Goal: Task Accomplishment & Management: Manage account settings

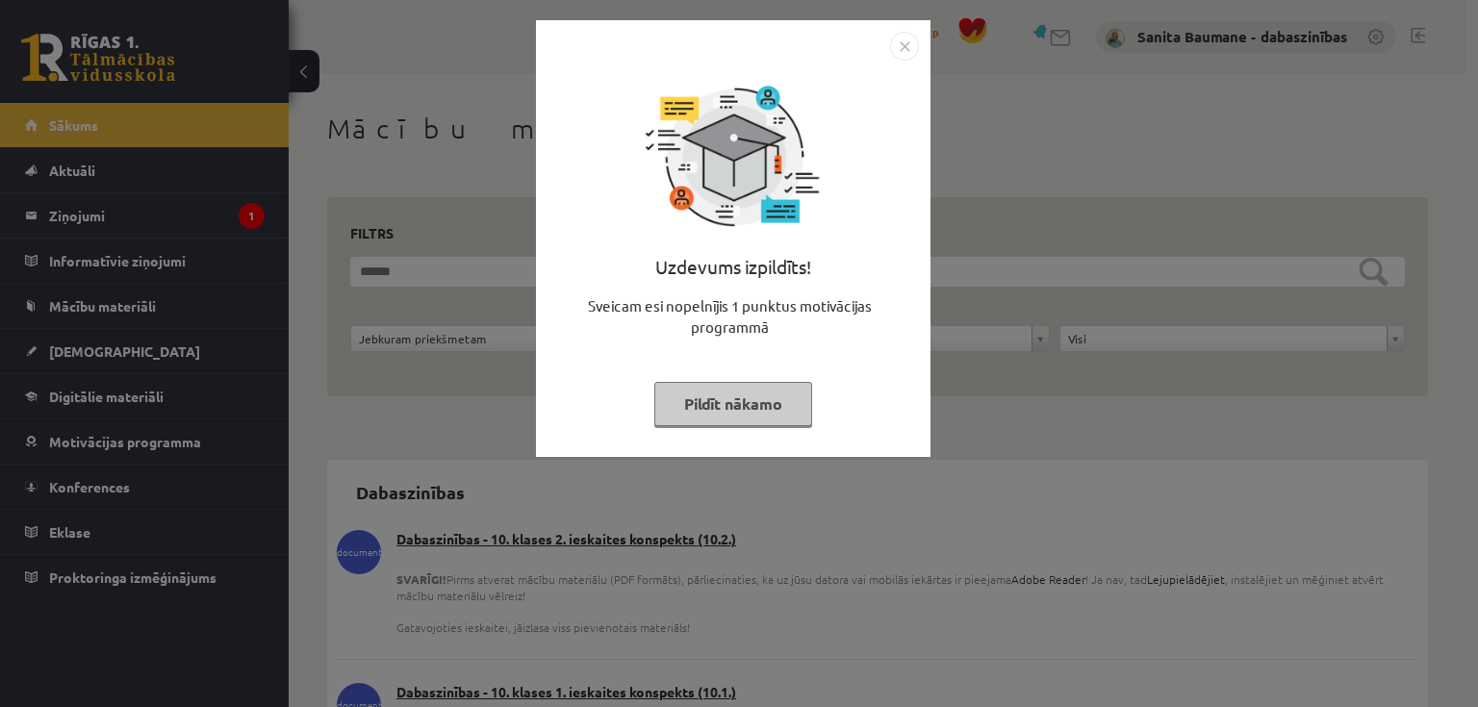
click at [727, 390] on button "Pildīt nākamo" at bounding box center [733, 404] width 158 height 44
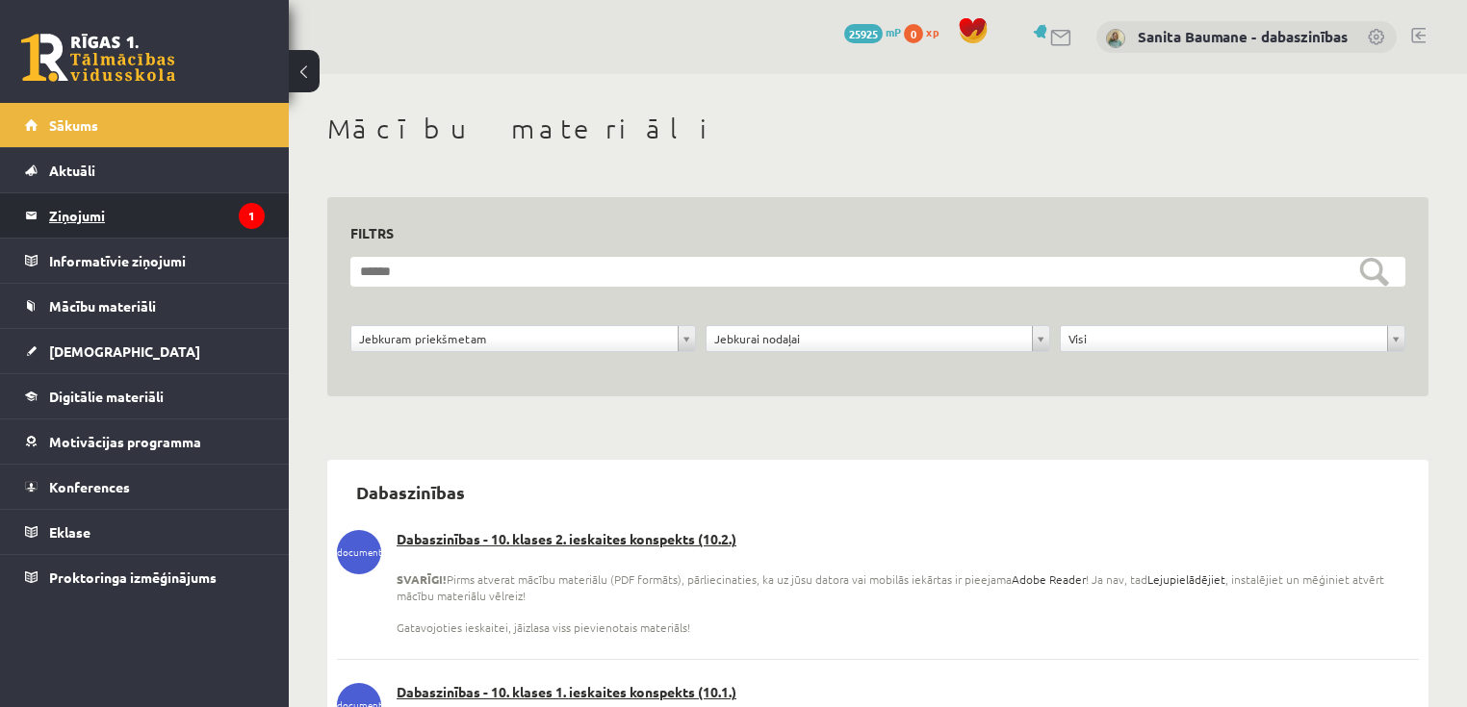
click at [129, 216] on legend "Ziņojumi 1" at bounding box center [157, 215] width 216 height 44
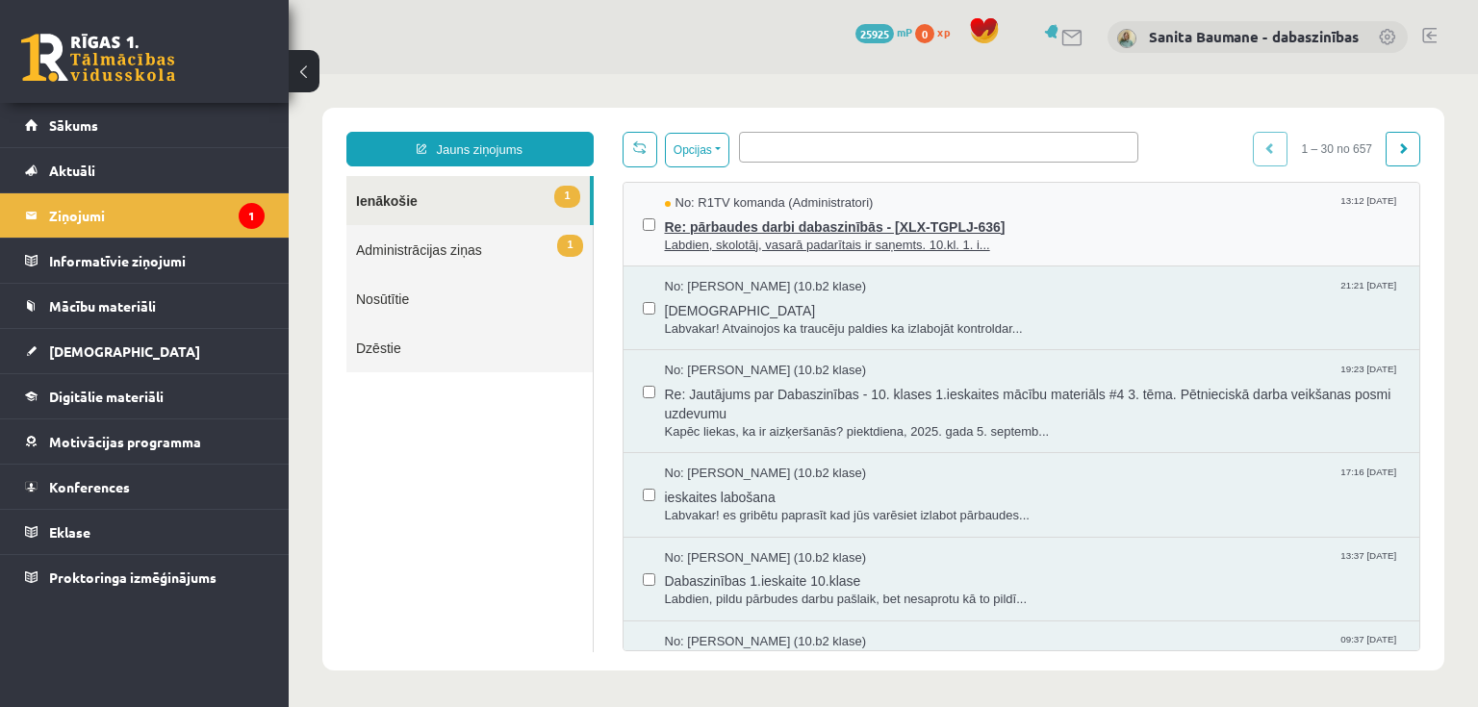
click at [878, 250] on span "Labdien, skolotāj, vasarā padarītais ir saņemts. 10.kl. 1. i..." at bounding box center [1033, 246] width 736 height 18
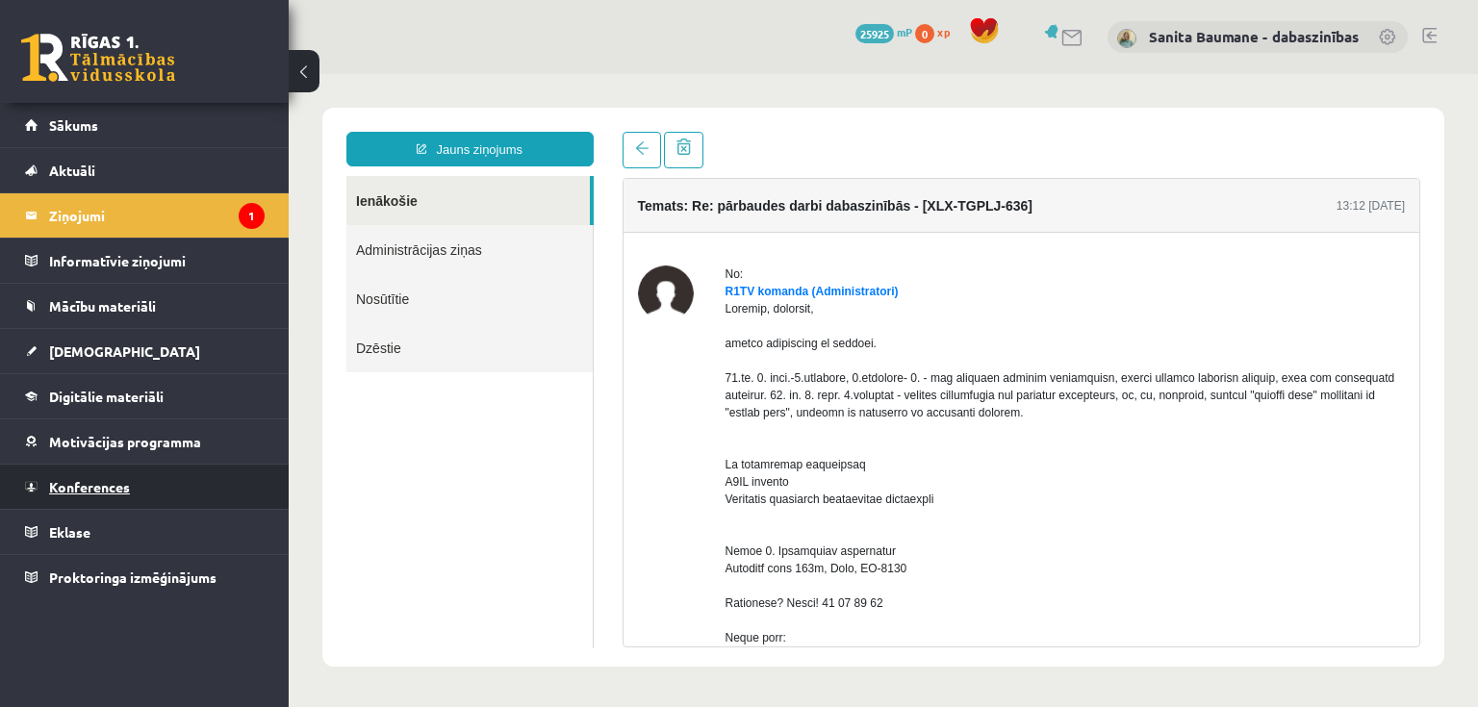
drag, startPoint x: 90, startPoint y: 488, endPoint x: 89, endPoint y: 498, distance: 9.8
click at [89, 488] on span "Konferences" at bounding box center [89, 486] width 81 height 17
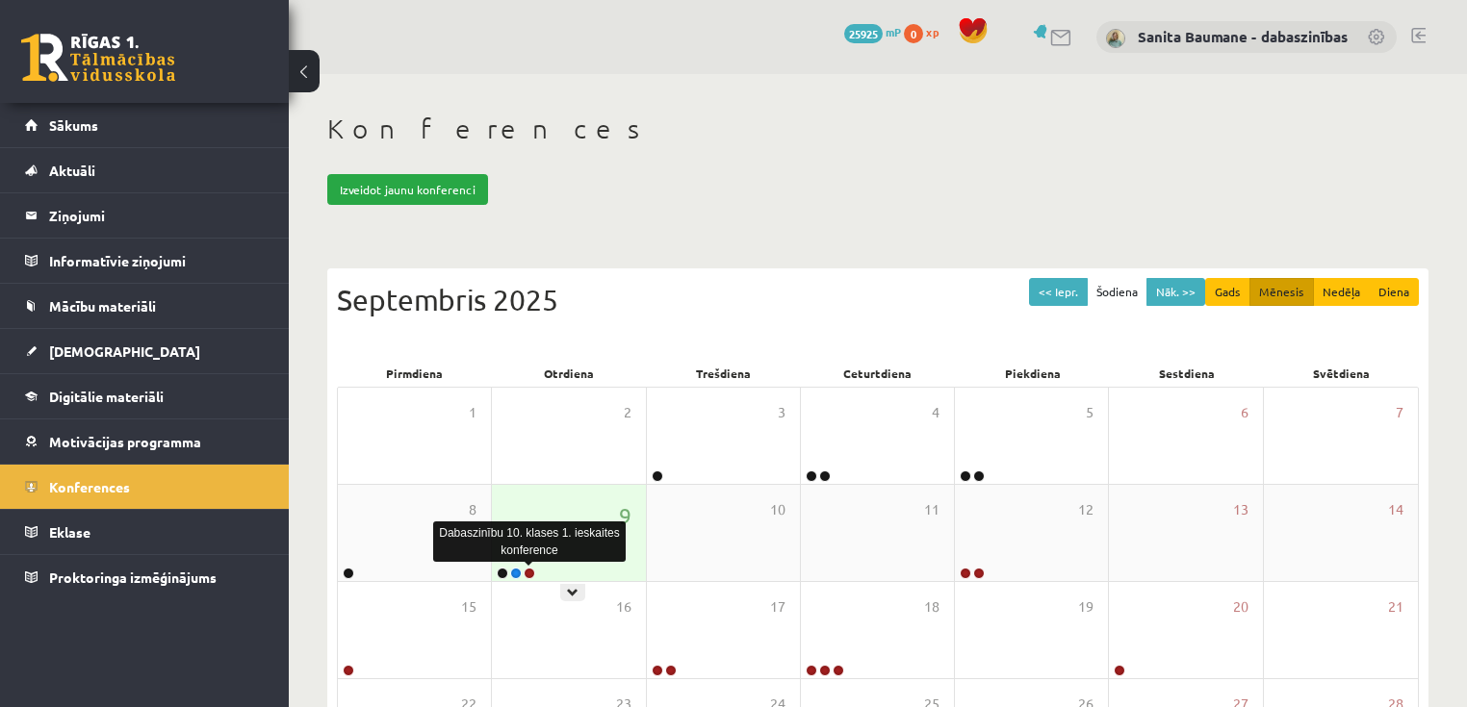
click at [525, 570] on link at bounding box center [530, 574] width 12 height 12
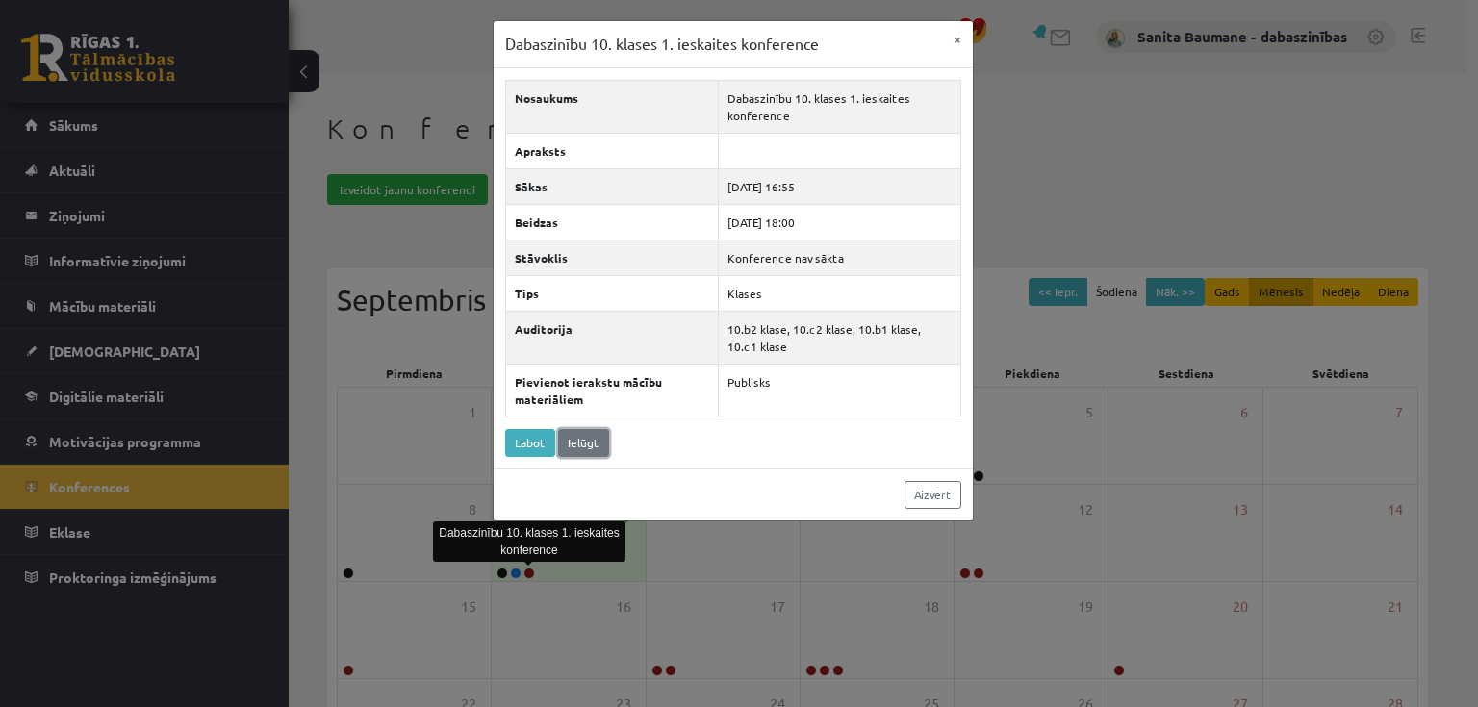
click at [577, 436] on link "Ielūgt" at bounding box center [583, 443] width 51 height 28
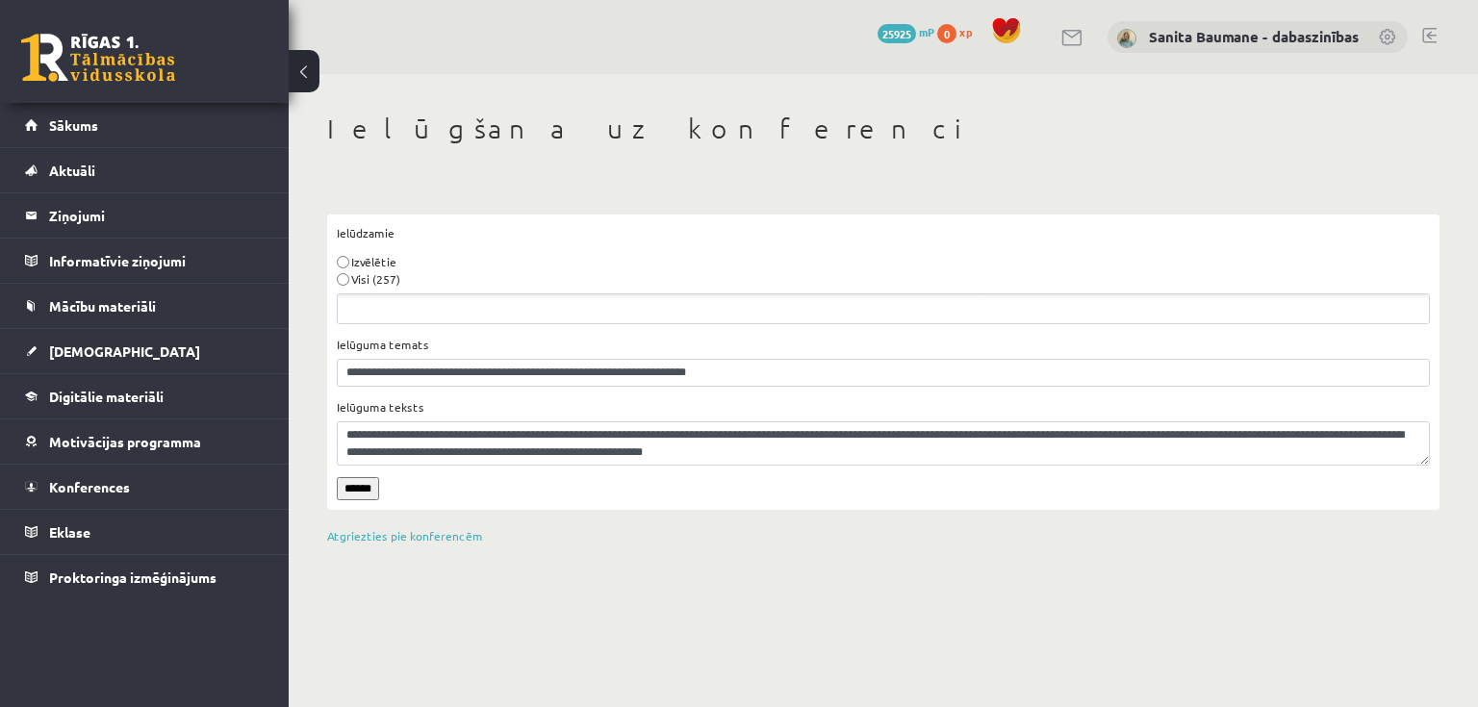
click at [355, 490] on input "******" at bounding box center [358, 488] width 42 height 23
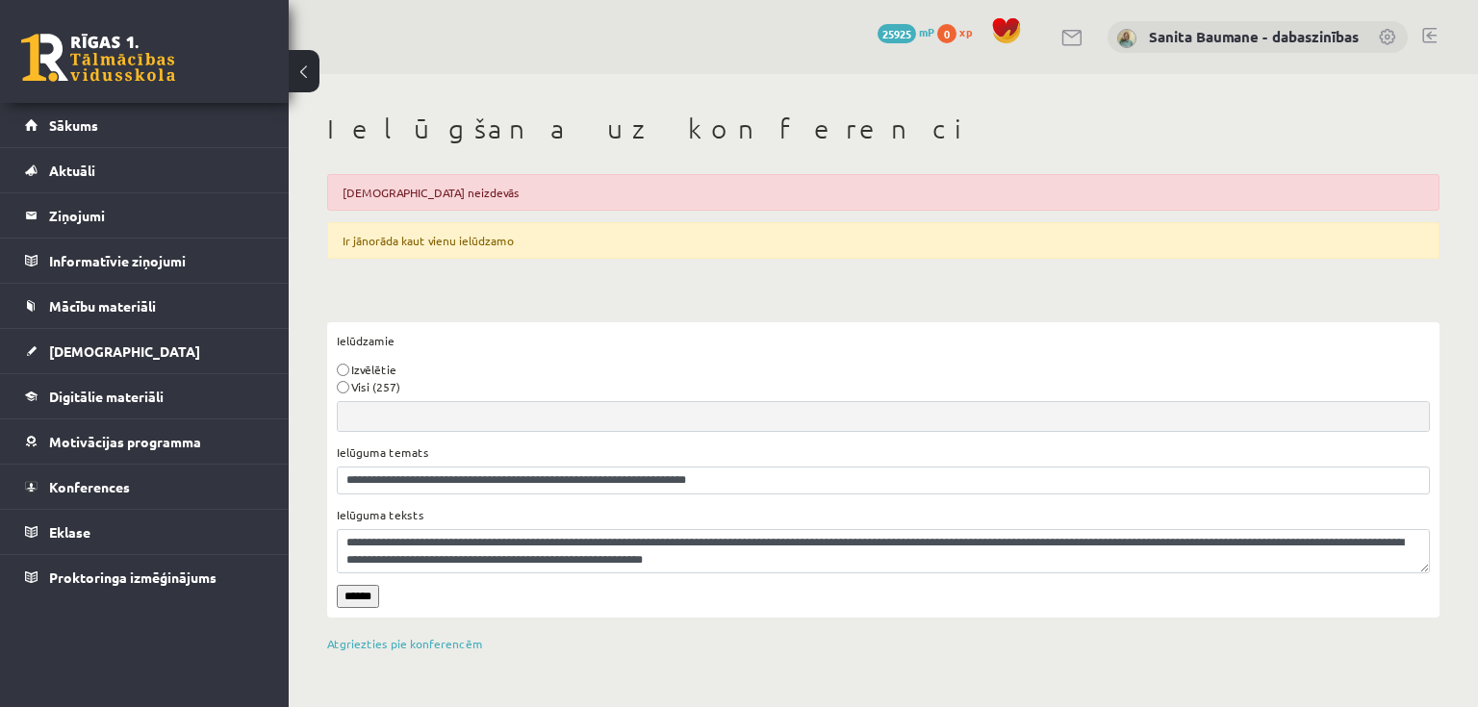
click at [365, 421] on ul "Ielūdzamie" at bounding box center [883, 416] width 1091 height 29
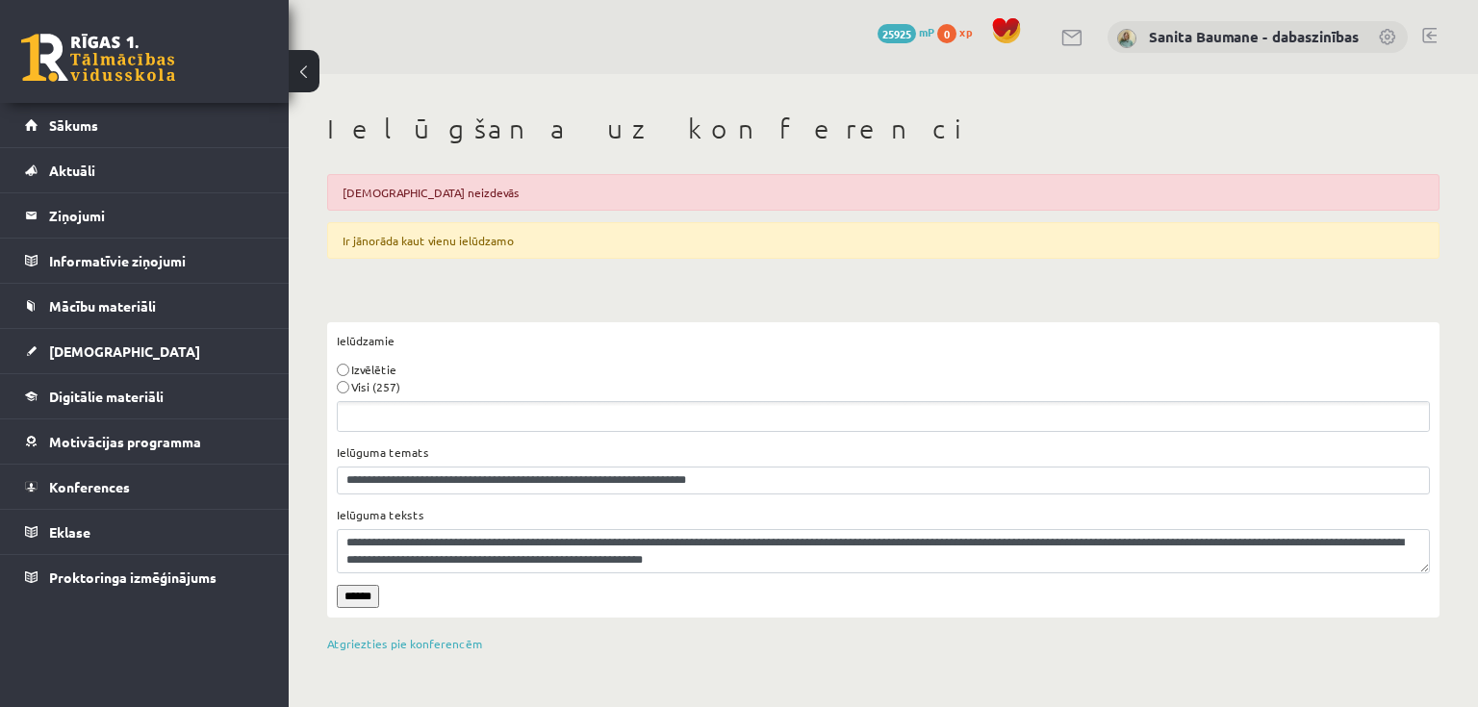
click at [375, 411] on ul "Ielūdzamie" at bounding box center [883, 416] width 1091 height 29
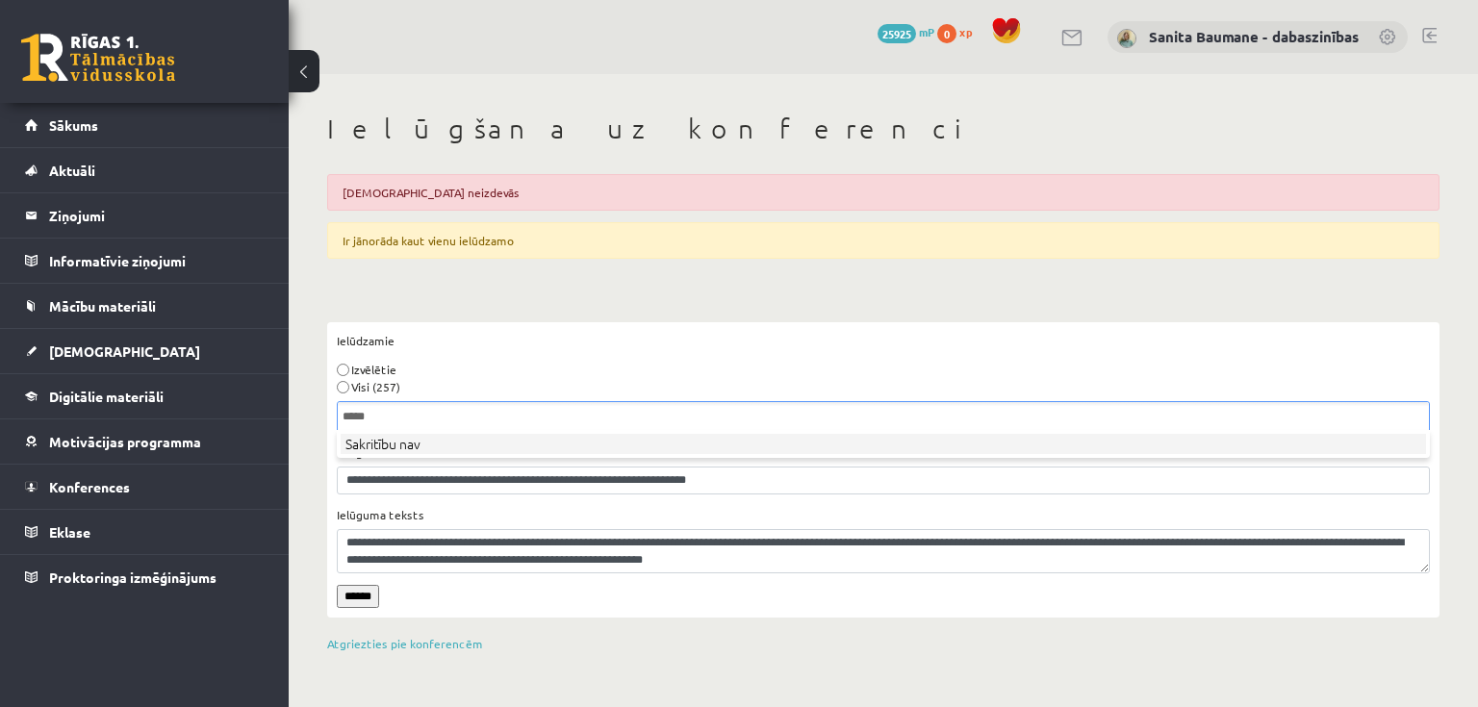
type input "******"
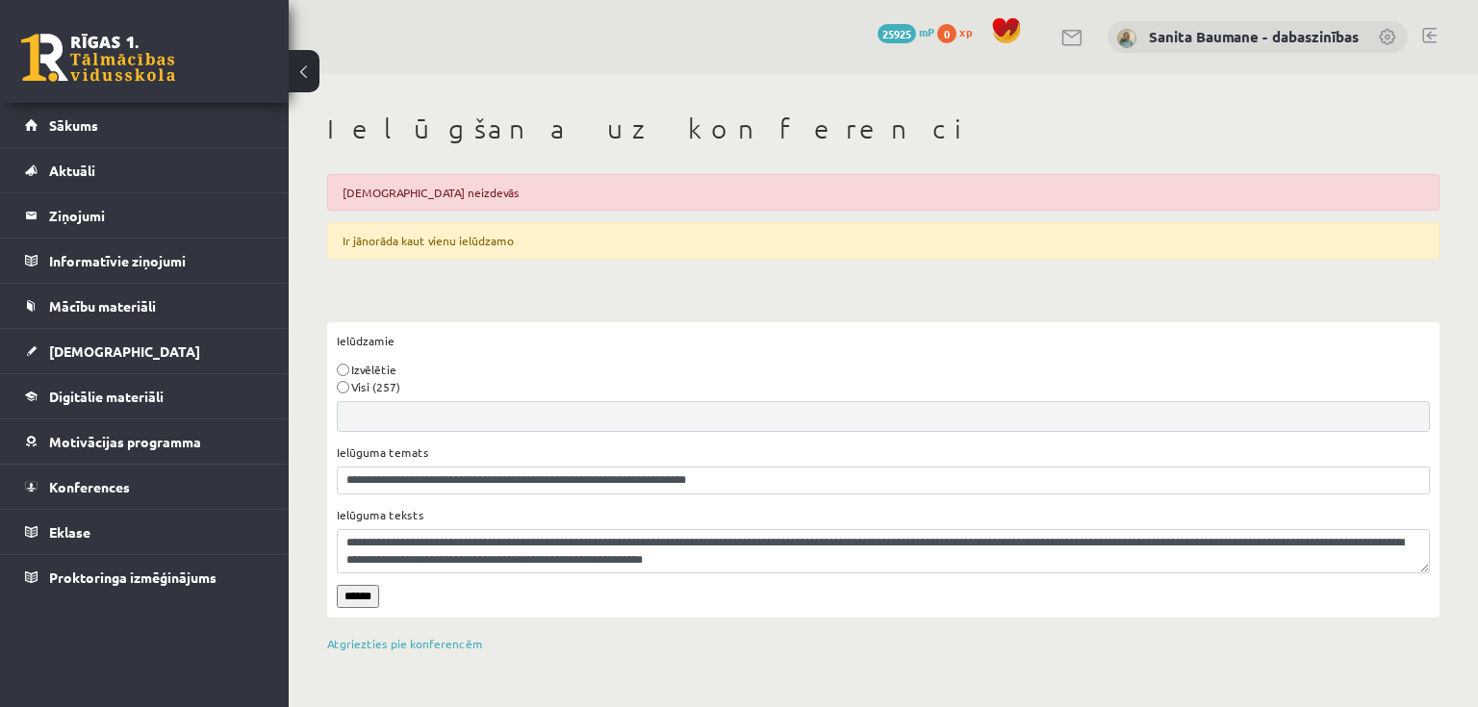
click at [375, 409] on ul "Ielūdzamie" at bounding box center [883, 416] width 1091 height 29
click at [366, 591] on input "******" at bounding box center [358, 596] width 42 height 23
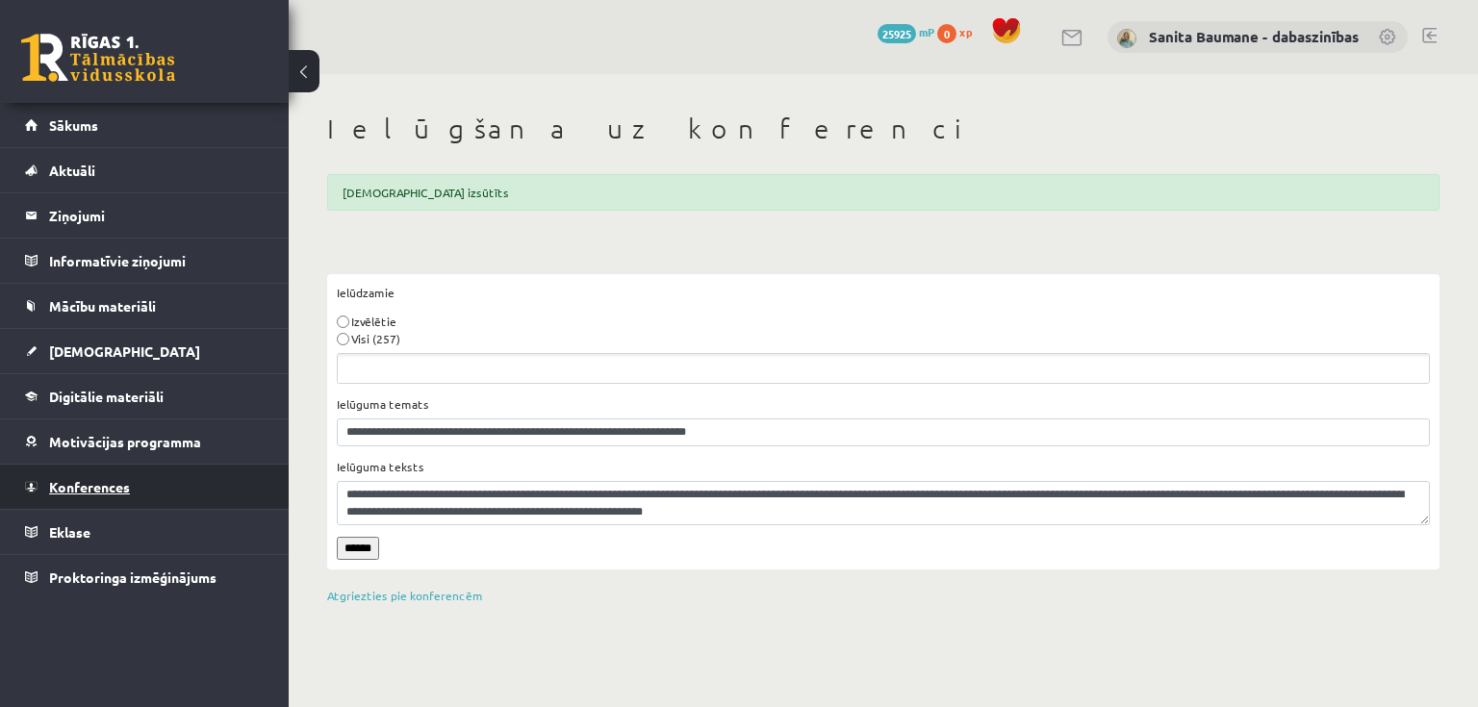
click at [82, 478] on span "Konferences" at bounding box center [89, 486] width 81 height 17
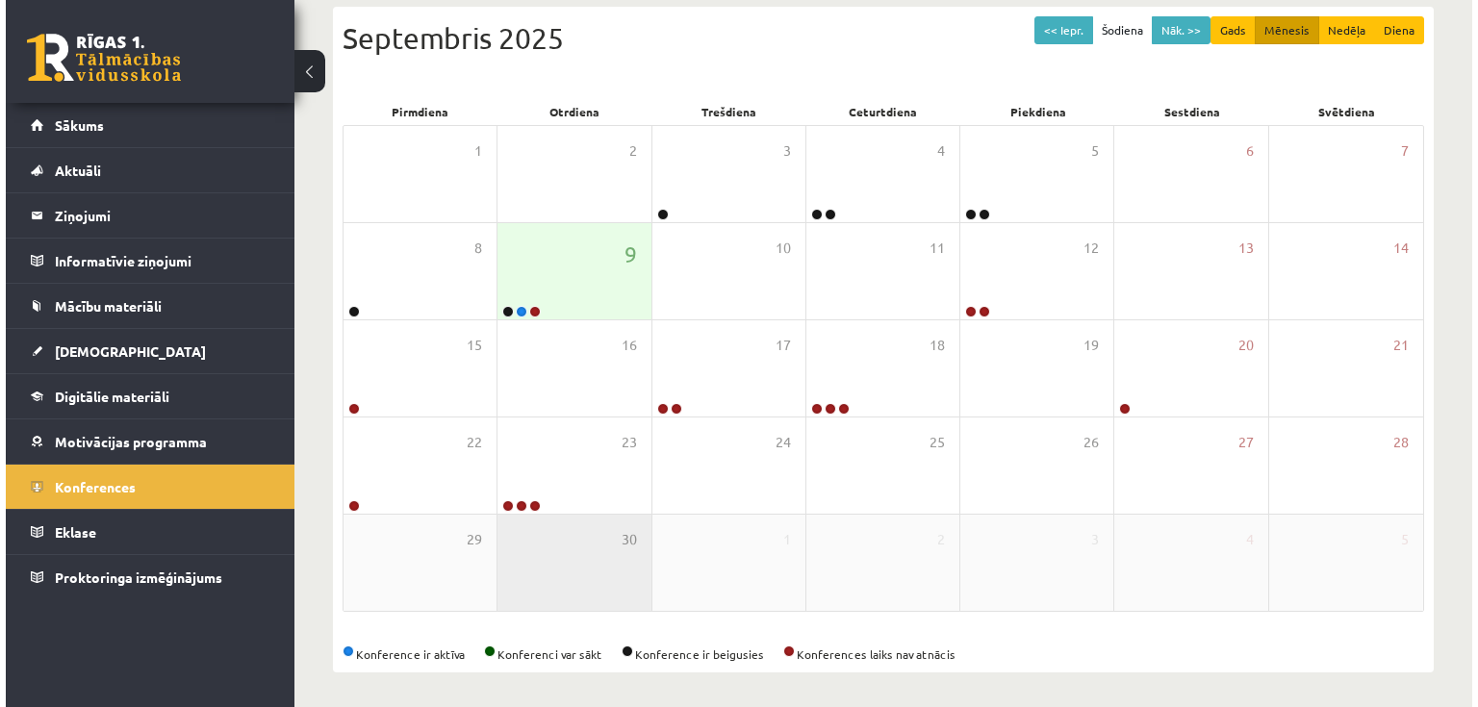
scroll to position [265, 0]
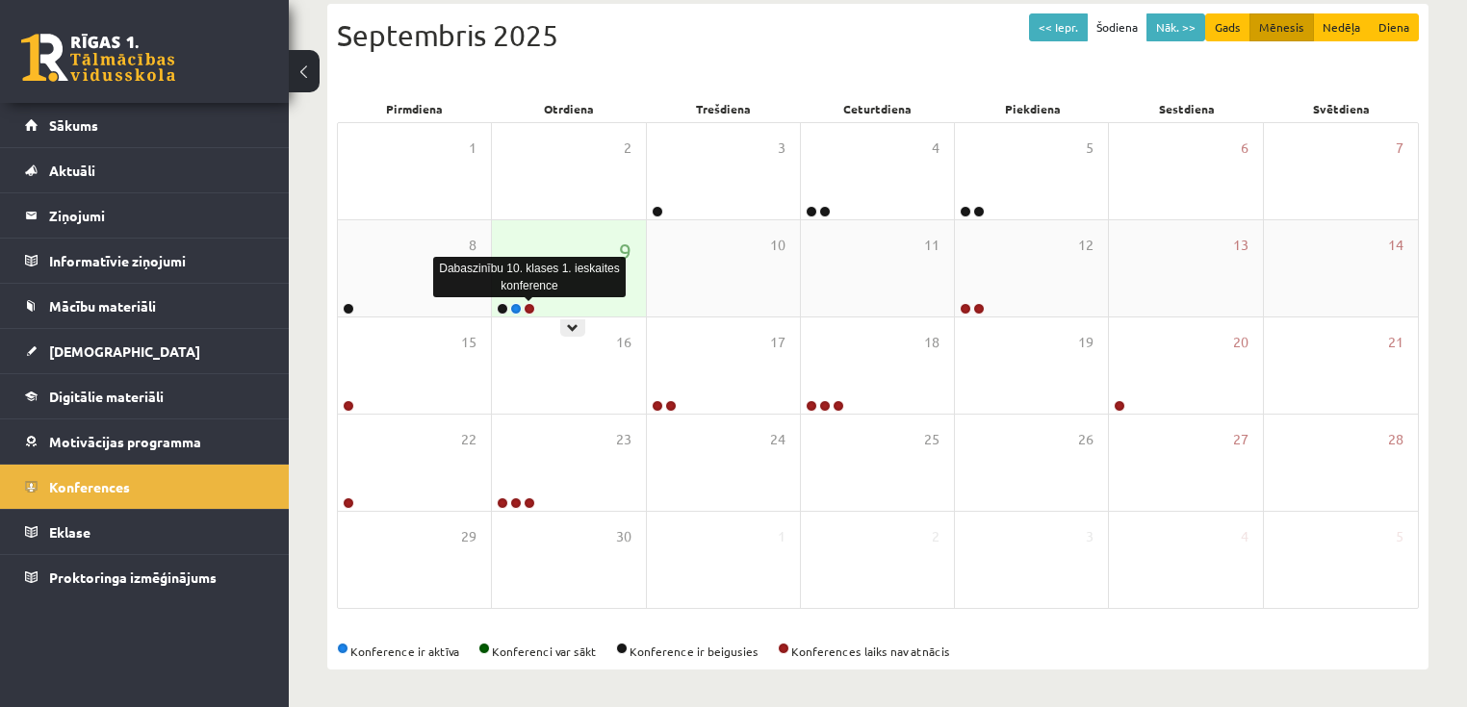
click at [526, 309] on link at bounding box center [530, 309] width 12 height 12
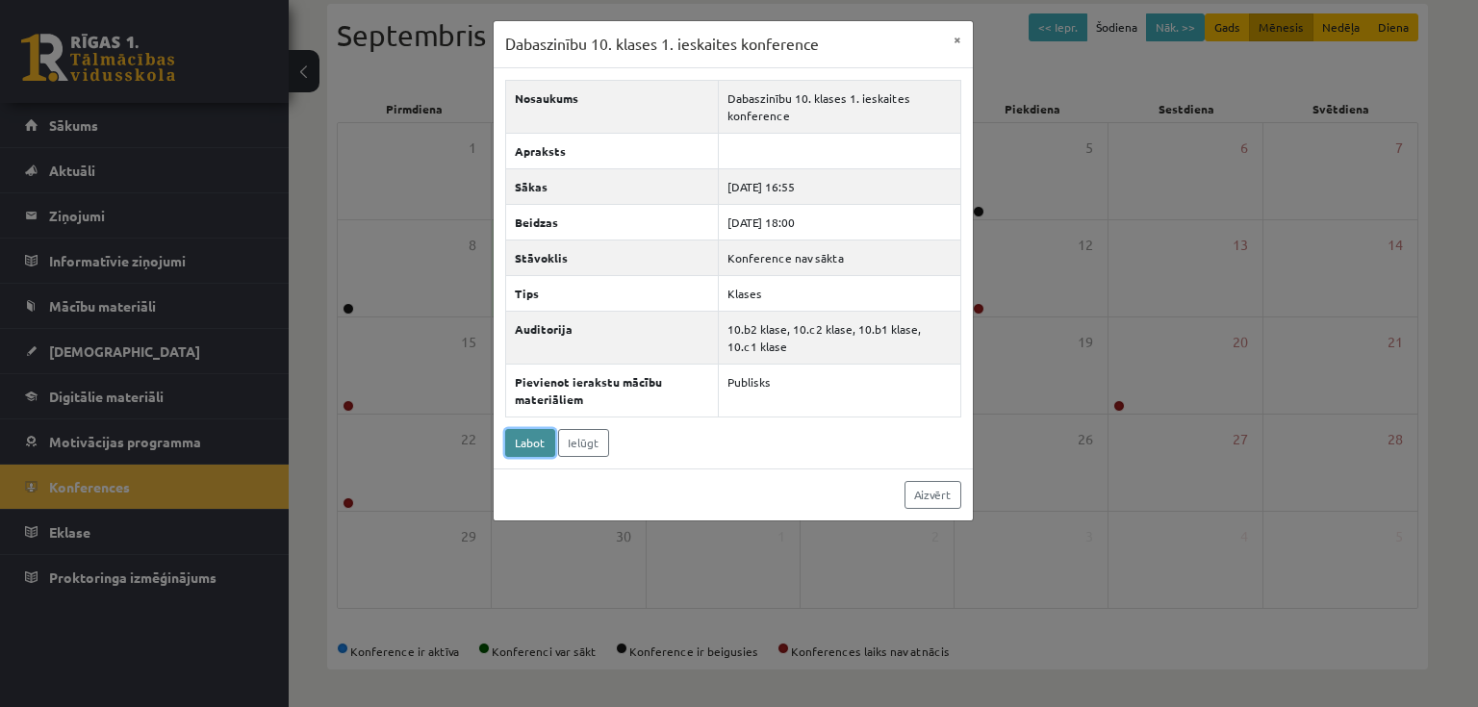
click at [527, 443] on link "Labot" at bounding box center [530, 443] width 50 height 28
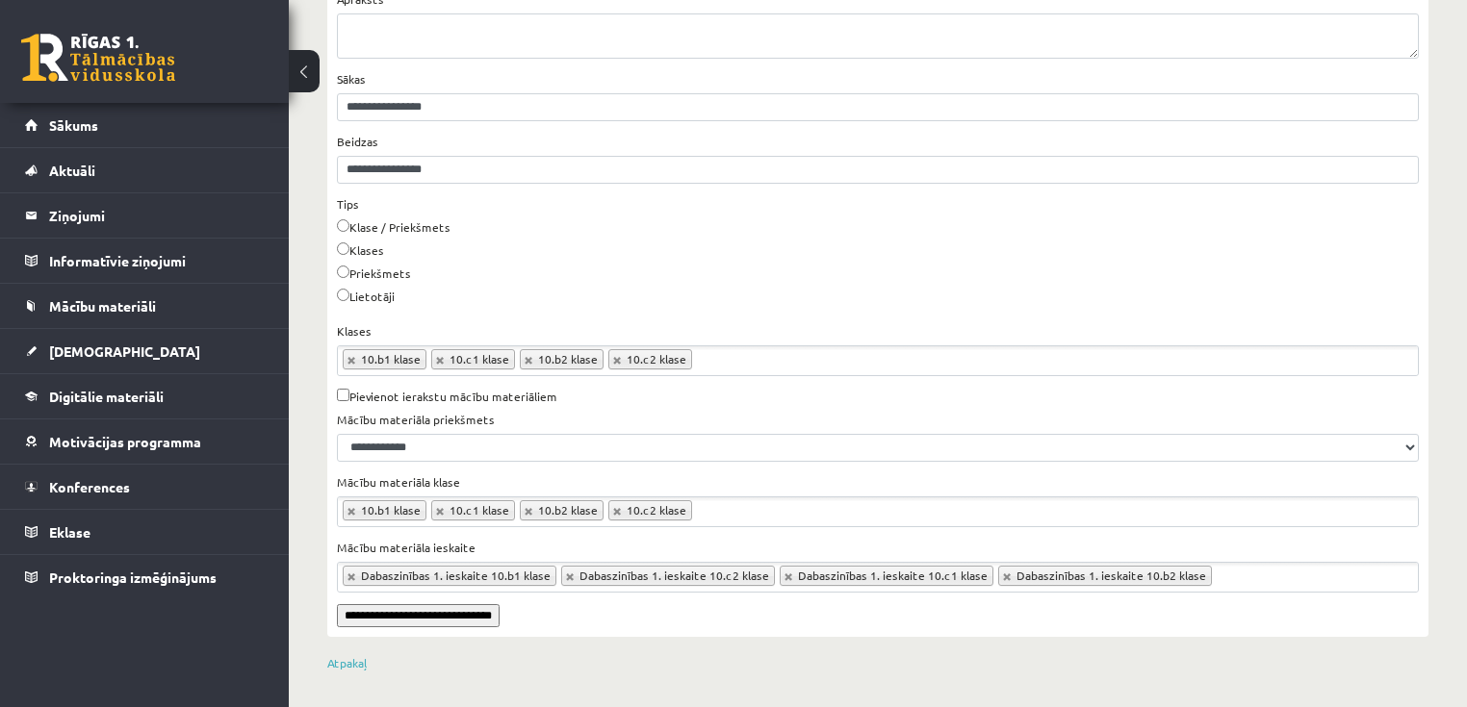
scroll to position [296, 0]
click at [397, 614] on input "**********" at bounding box center [418, 615] width 163 height 23
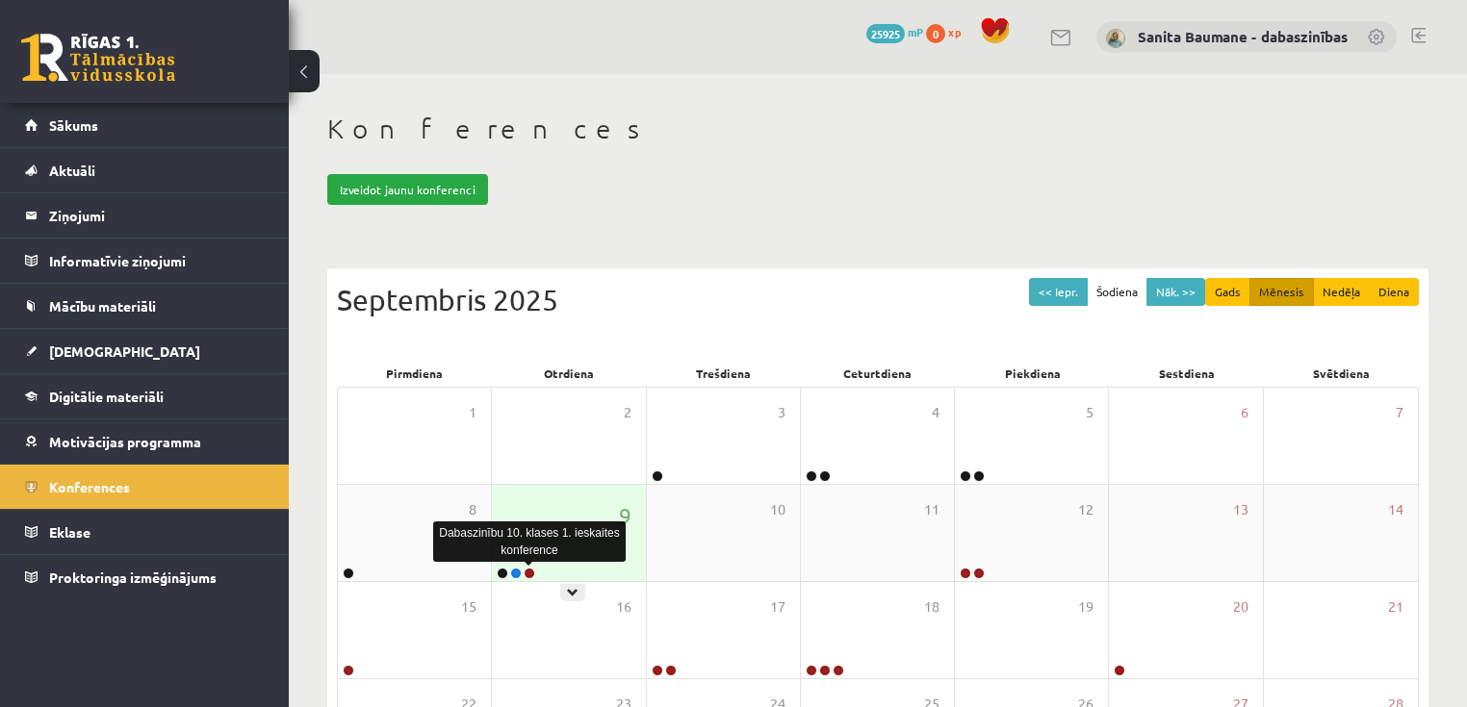
click at [529, 568] on link at bounding box center [530, 574] width 12 height 12
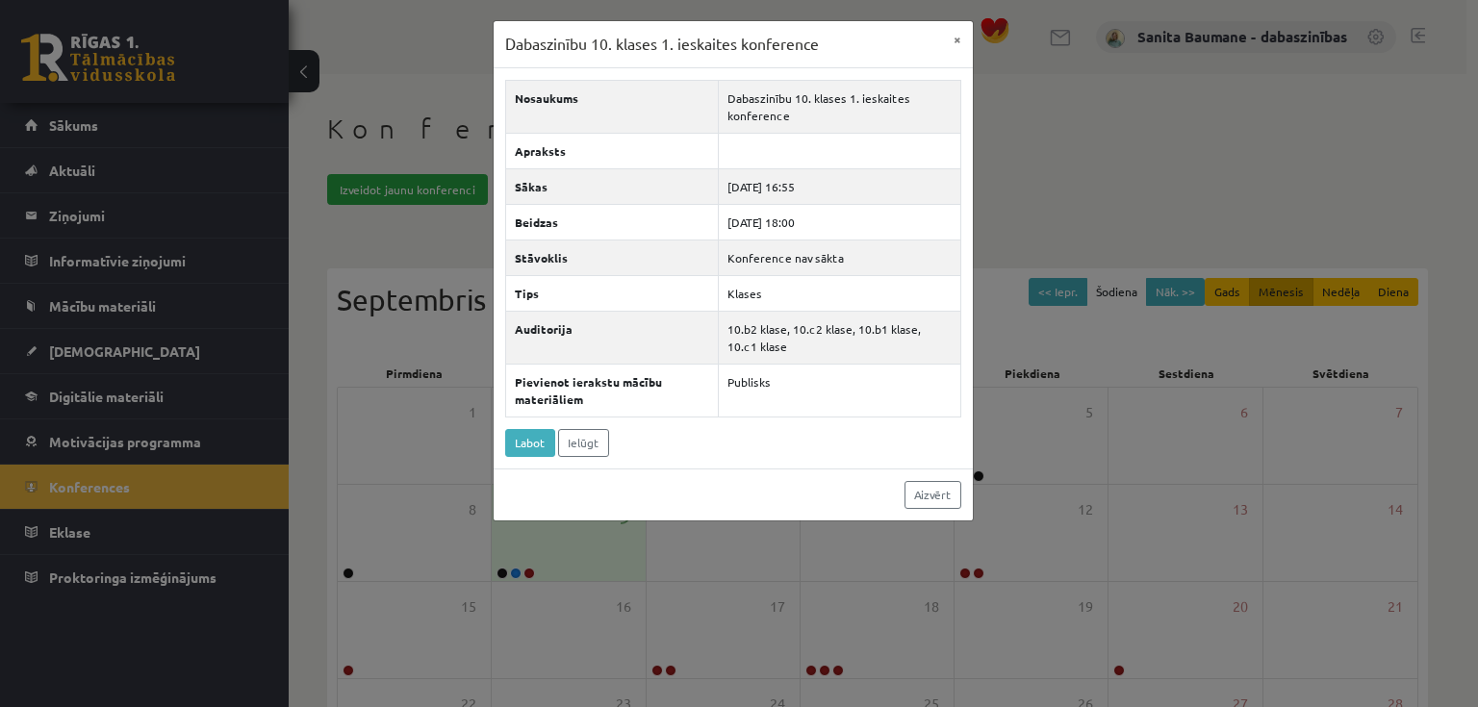
click at [531, 567] on div "Dabaszinību 10. klases 1. ieskaites konference × Nosaukums Dabaszinību 10. klas…" at bounding box center [739, 353] width 1478 height 707
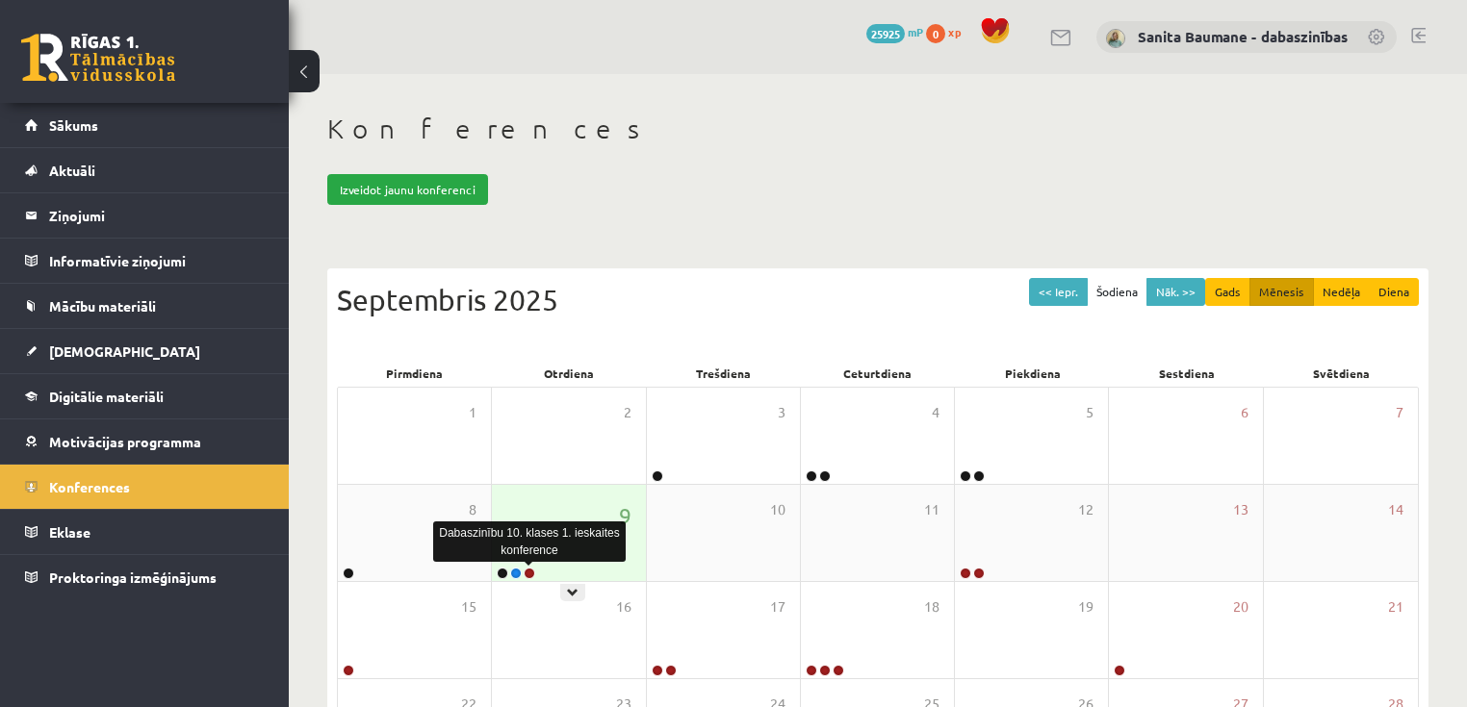
click at [527, 572] on link at bounding box center [530, 574] width 12 height 12
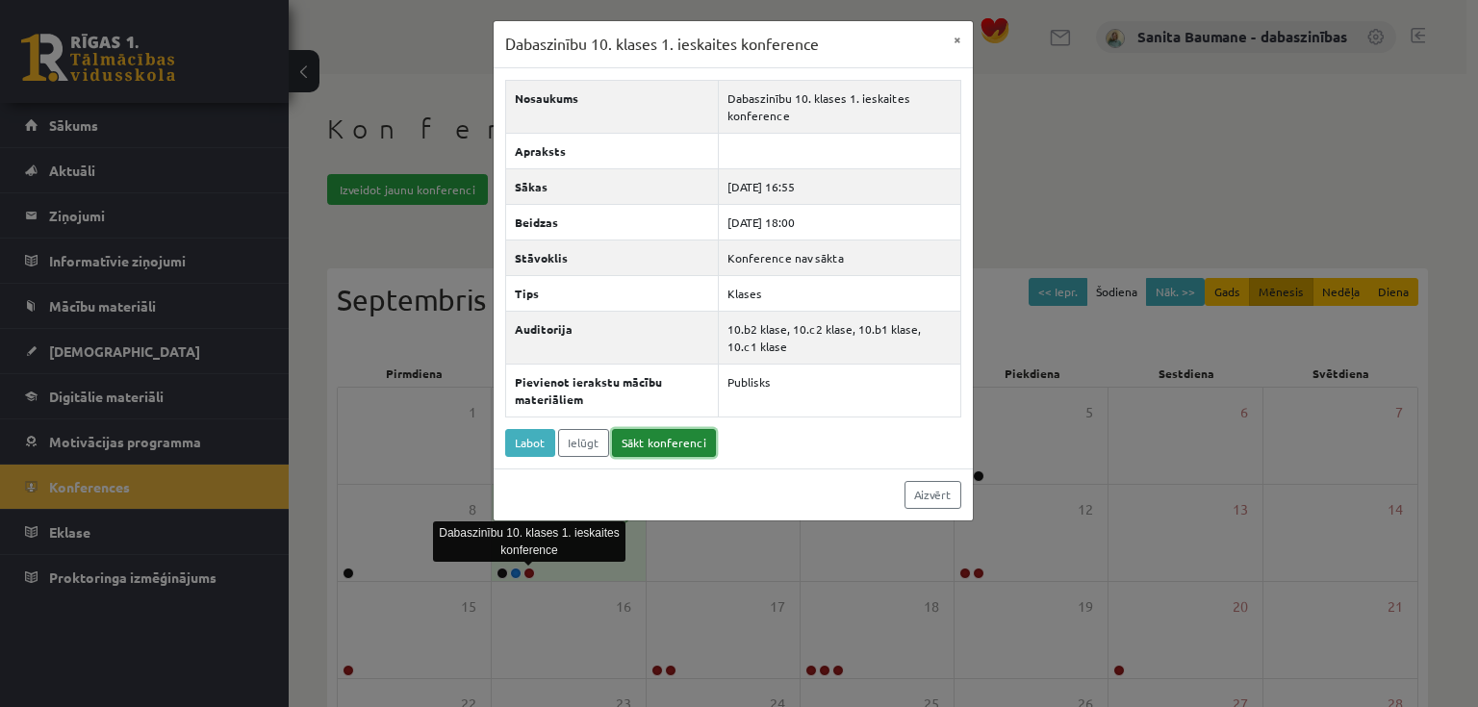
click at [626, 443] on link "Sākt konferenci" at bounding box center [664, 443] width 104 height 28
